Goal: Information Seeking & Learning: Understand process/instructions

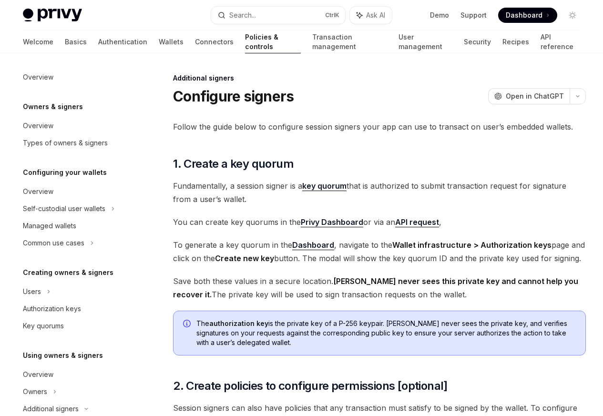
scroll to position [225, 0]
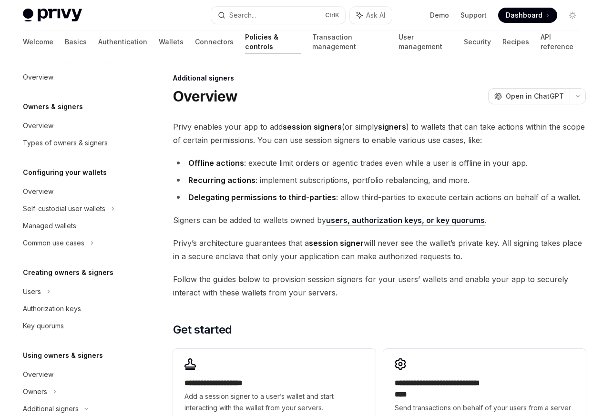
scroll to position [191, 0]
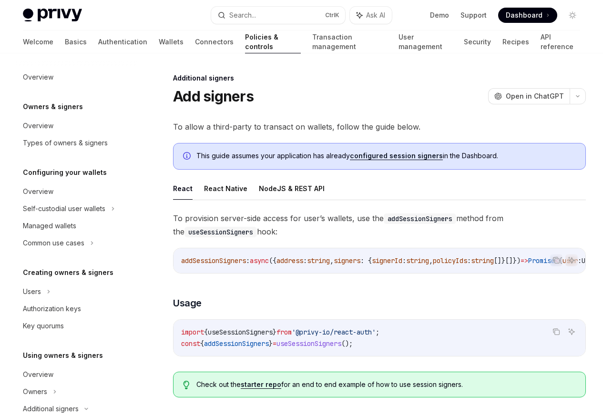
scroll to position [242, 0]
